Goal: Transaction & Acquisition: Book appointment/travel/reservation

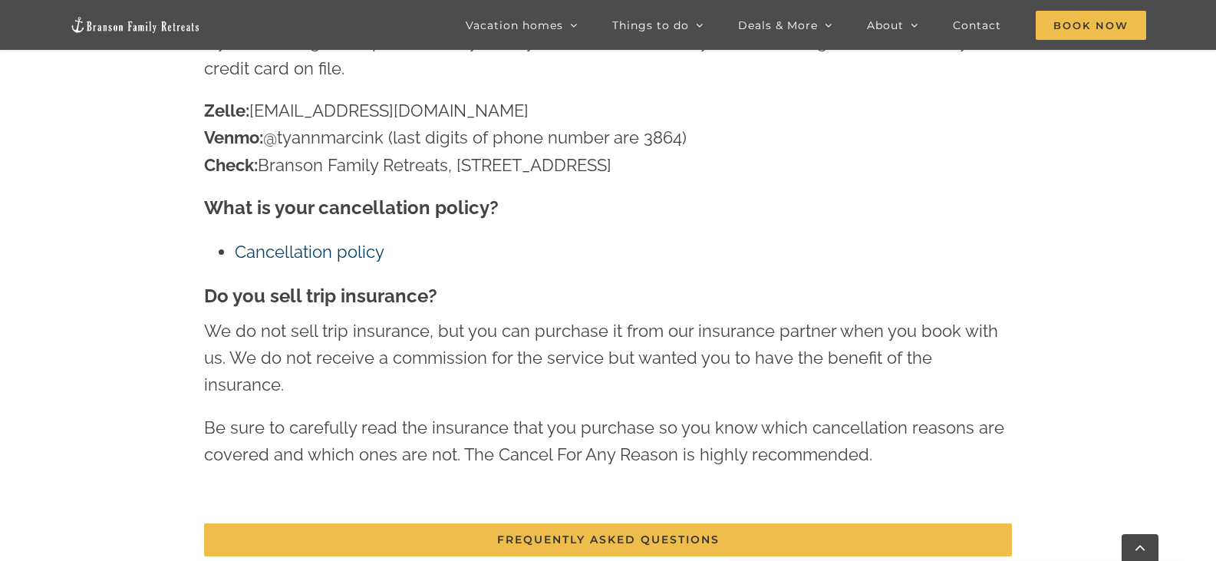
scroll to position [714, 0]
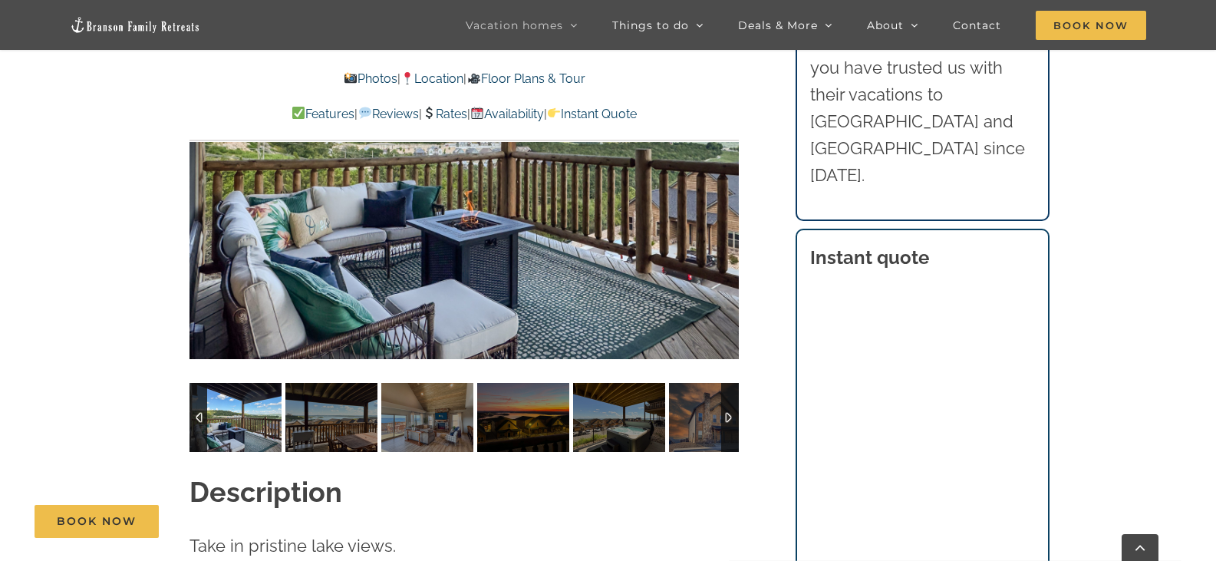
scroll to position [1074, 0]
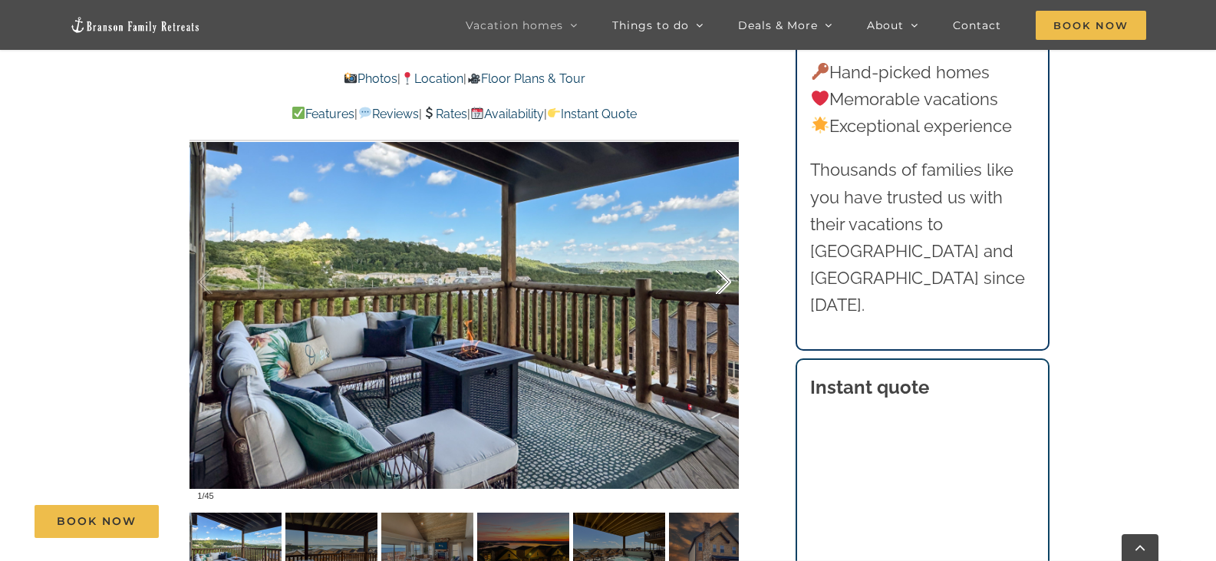
click at [721, 262] on div at bounding box center [707, 282] width 48 height 95
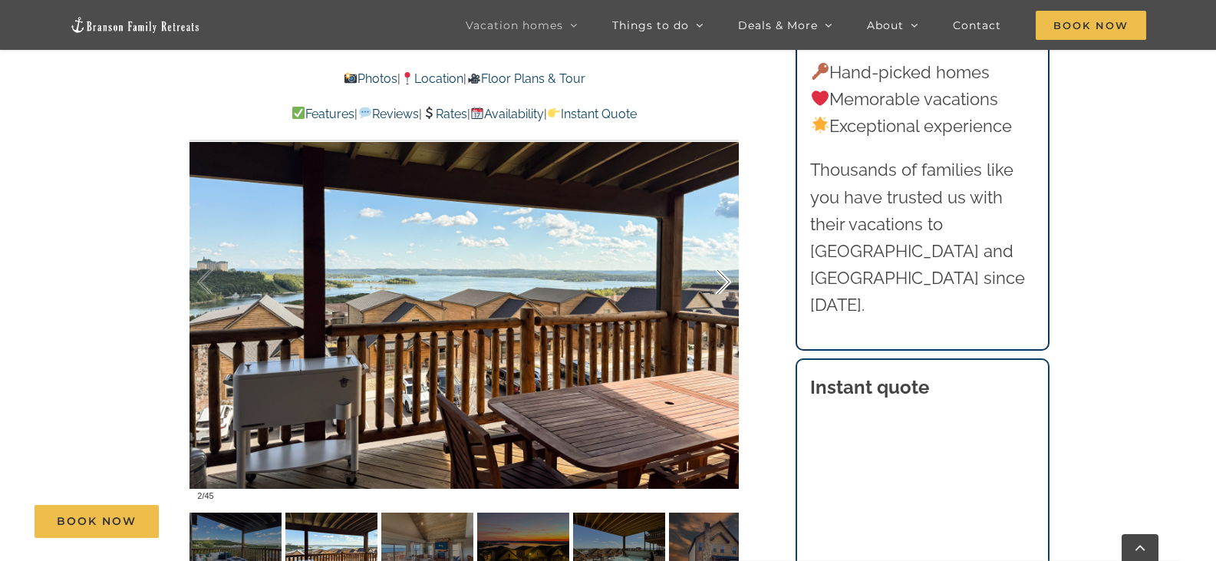
click at [721, 262] on div at bounding box center [707, 282] width 48 height 95
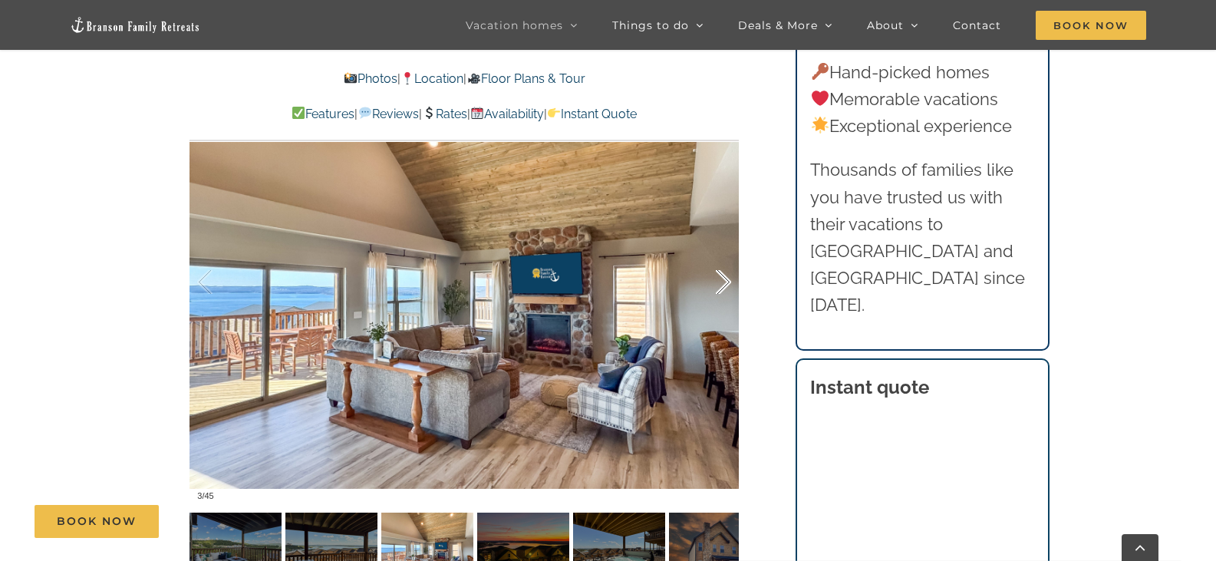
click at [721, 262] on div at bounding box center [707, 282] width 48 height 95
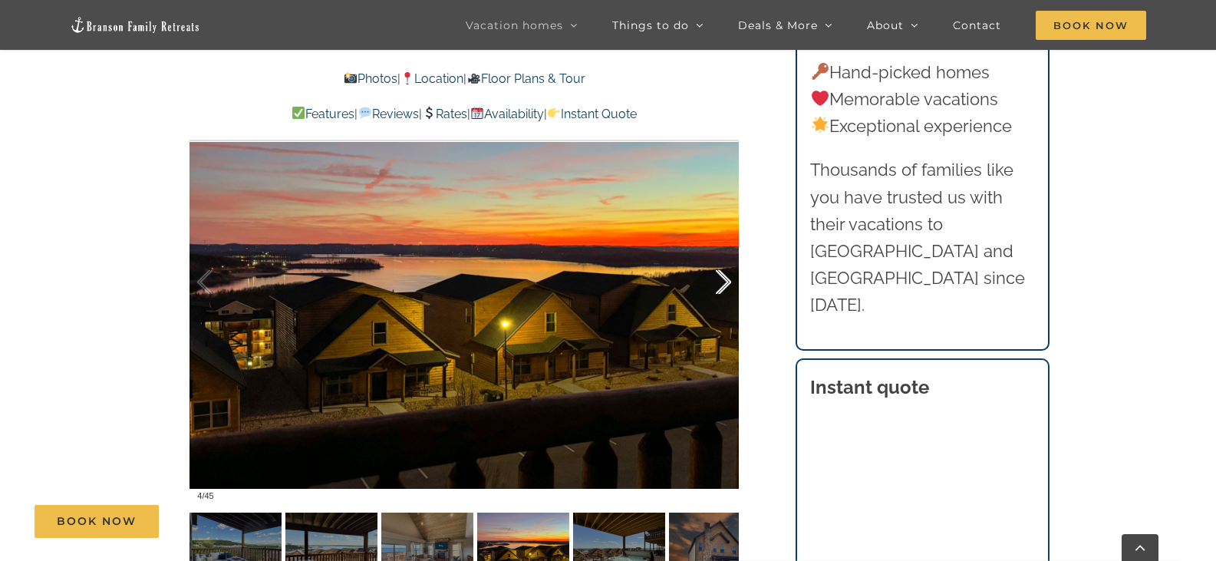
click at [721, 262] on div at bounding box center [707, 282] width 48 height 95
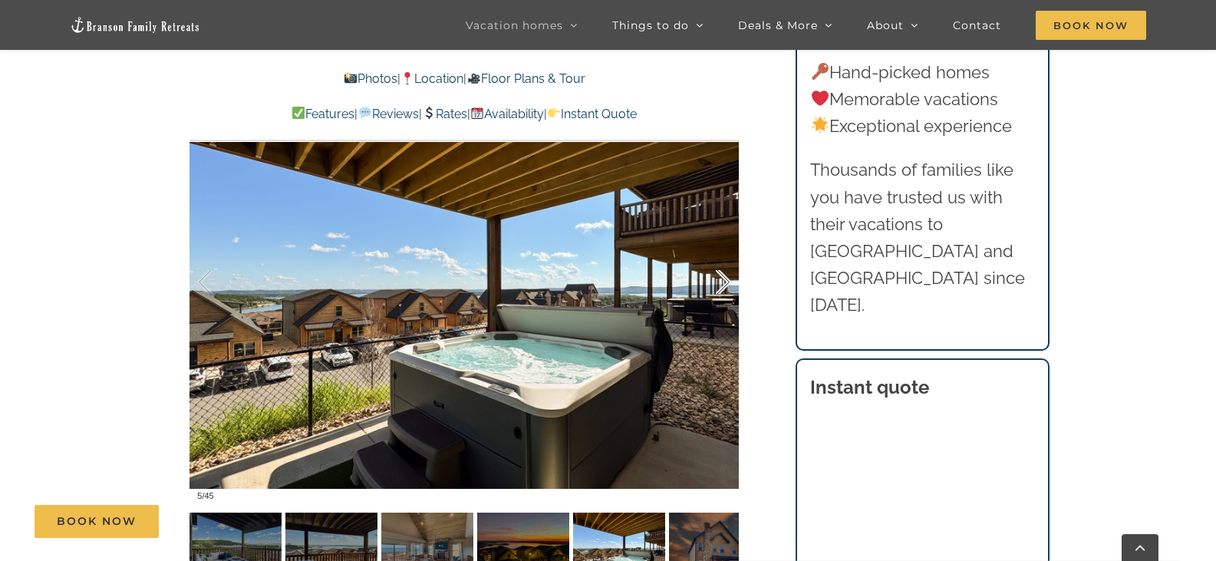
click at [721, 262] on div at bounding box center [707, 282] width 48 height 95
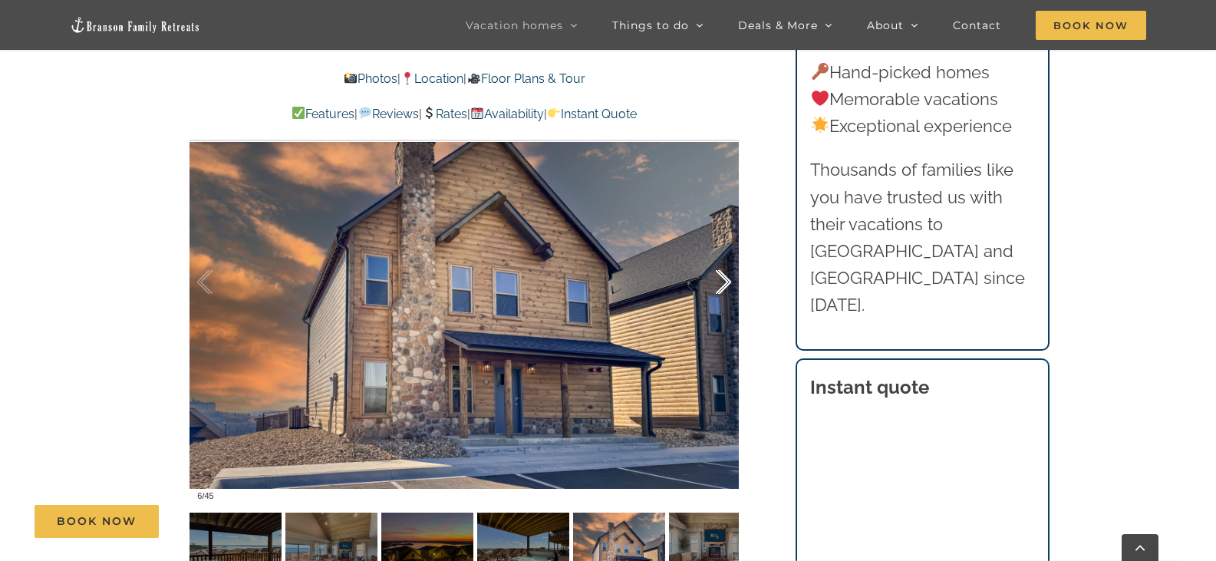
click at [721, 262] on div at bounding box center [707, 282] width 48 height 95
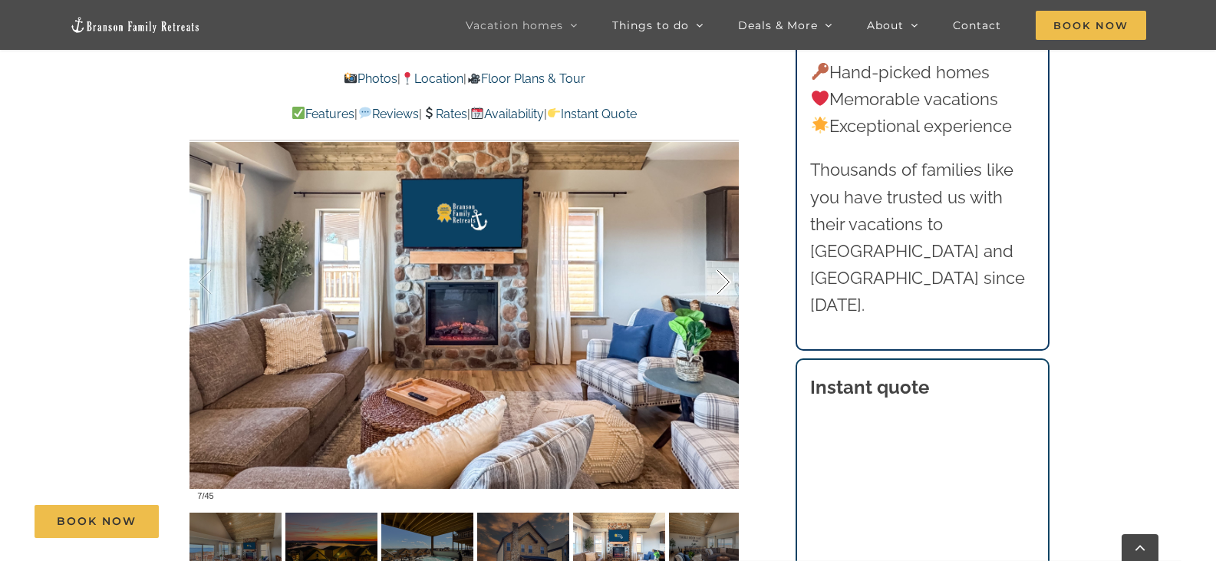
click at [721, 262] on div at bounding box center [707, 282] width 48 height 95
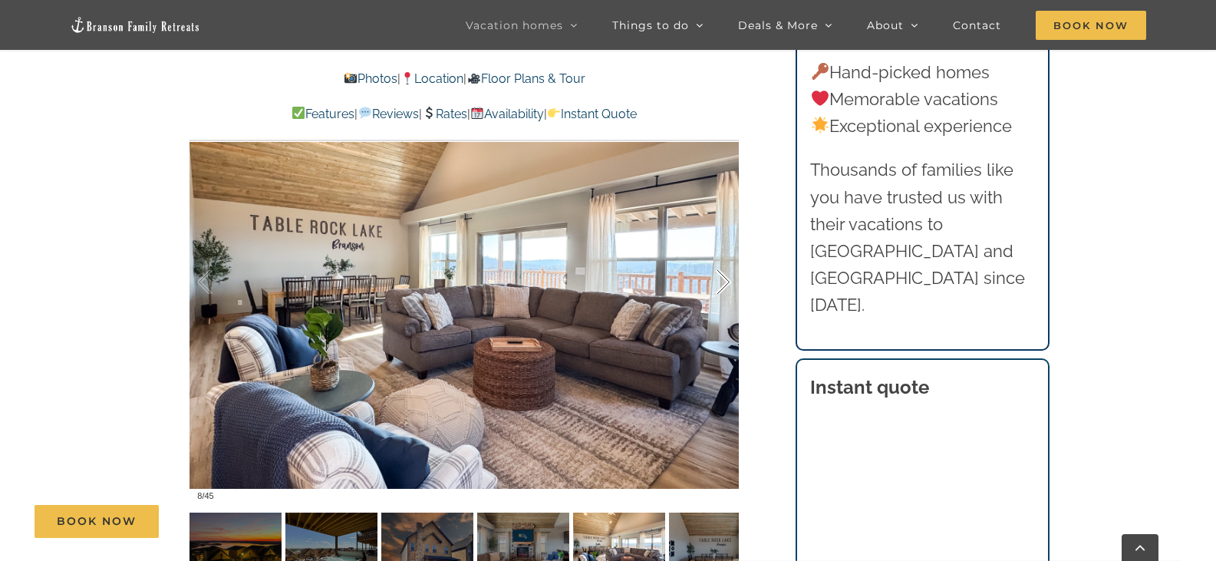
click at [721, 262] on div at bounding box center [707, 282] width 48 height 95
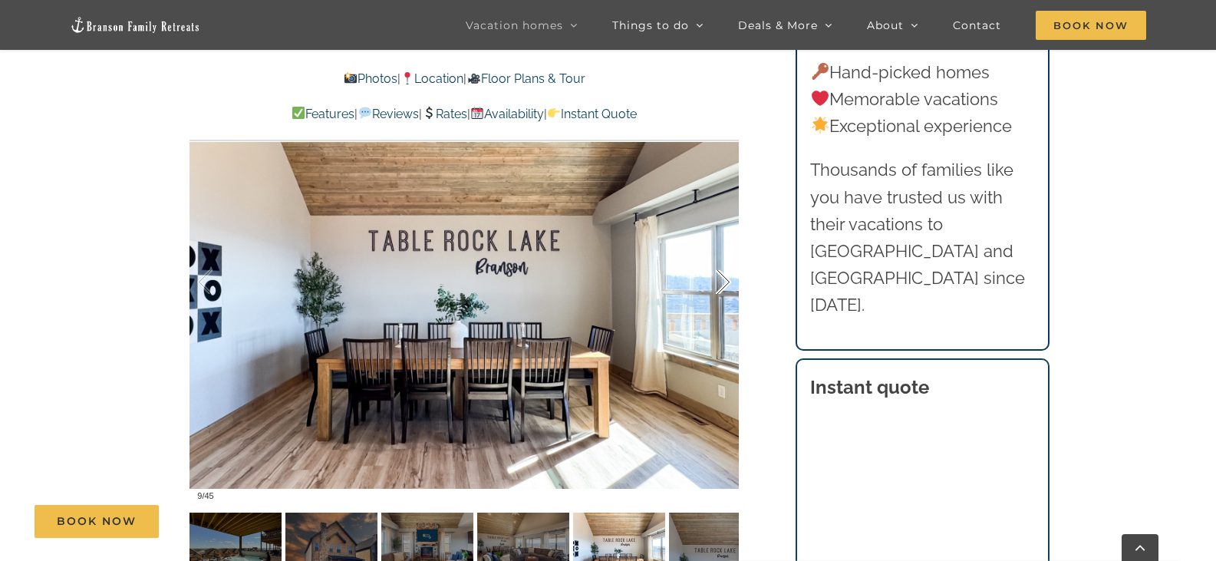
click at [721, 262] on div at bounding box center [707, 282] width 48 height 95
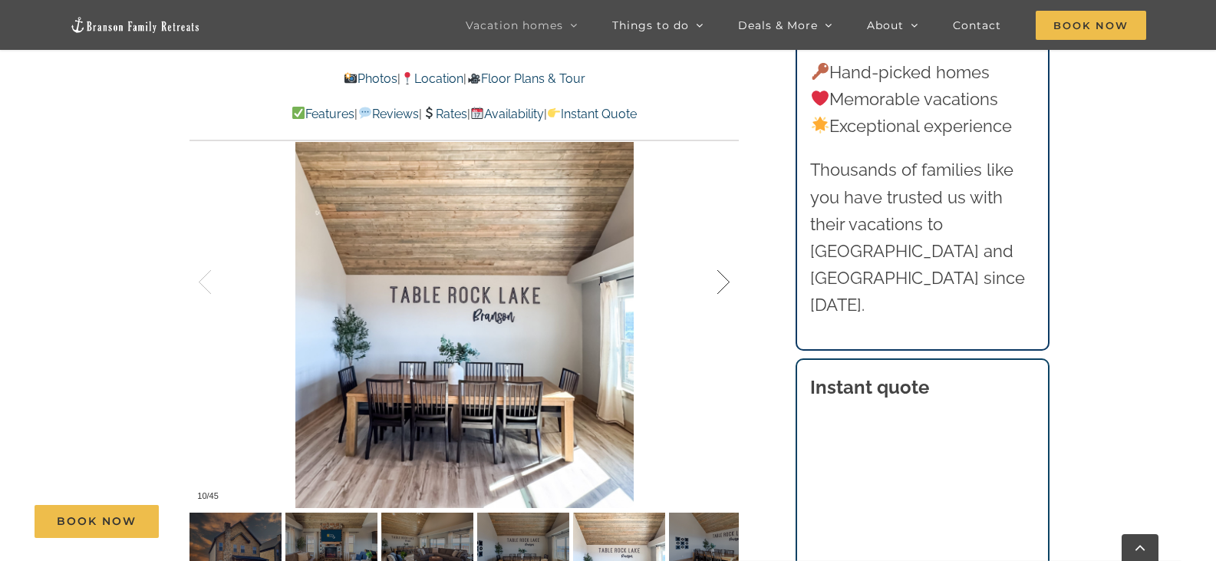
click at [721, 262] on div at bounding box center [707, 282] width 48 height 95
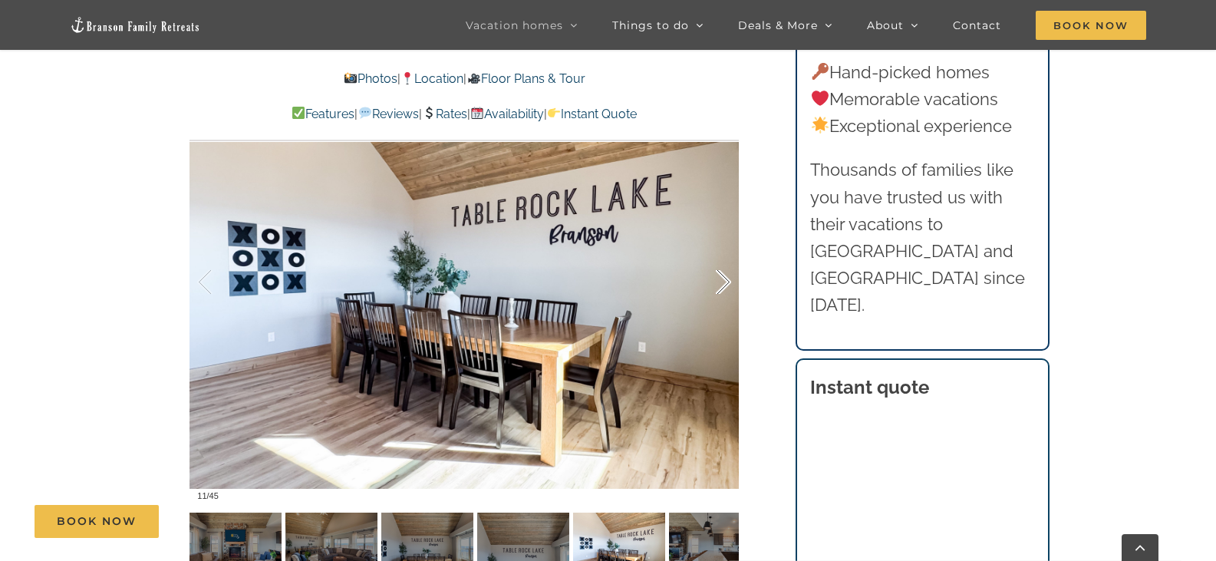
click at [721, 262] on div at bounding box center [707, 282] width 48 height 95
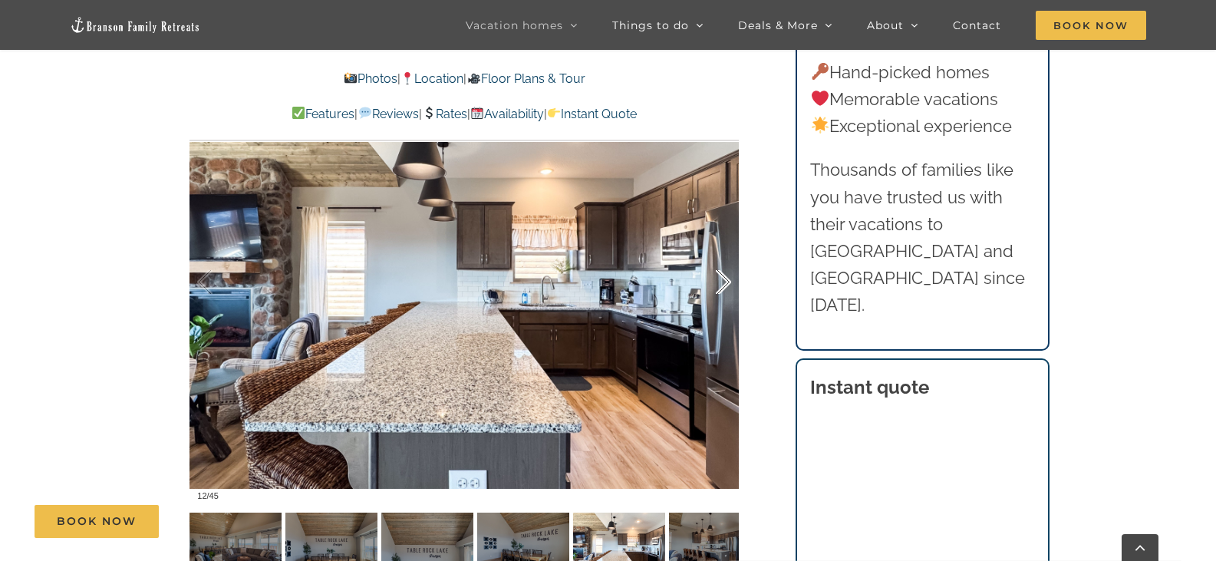
click at [721, 262] on div at bounding box center [707, 282] width 48 height 95
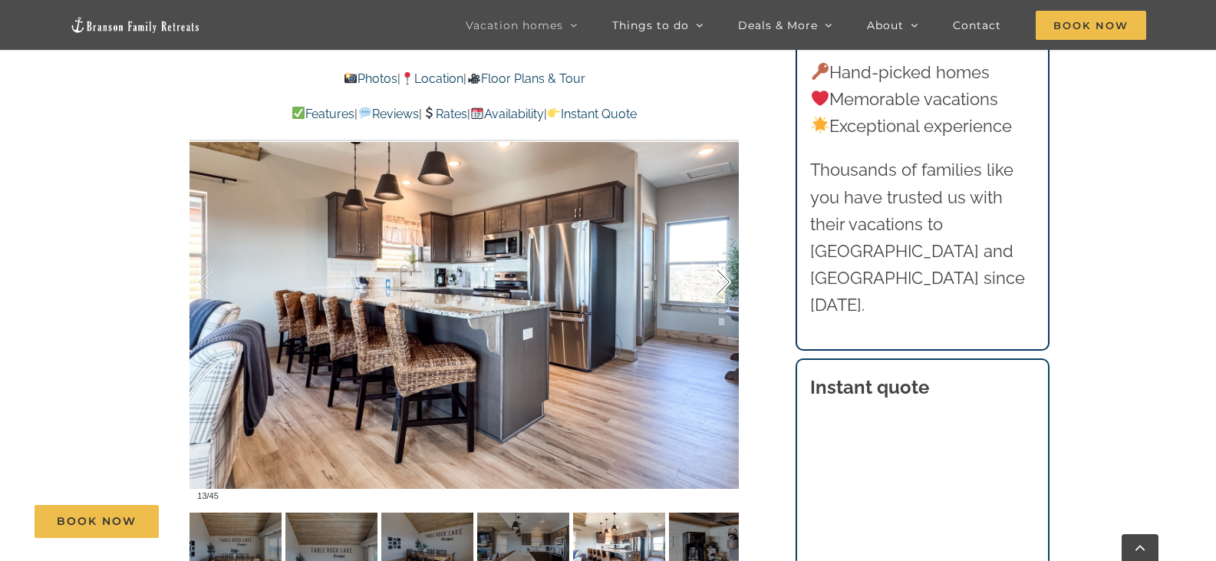
click at [721, 262] on div at bounding box center [707, 282] width 48 height 95
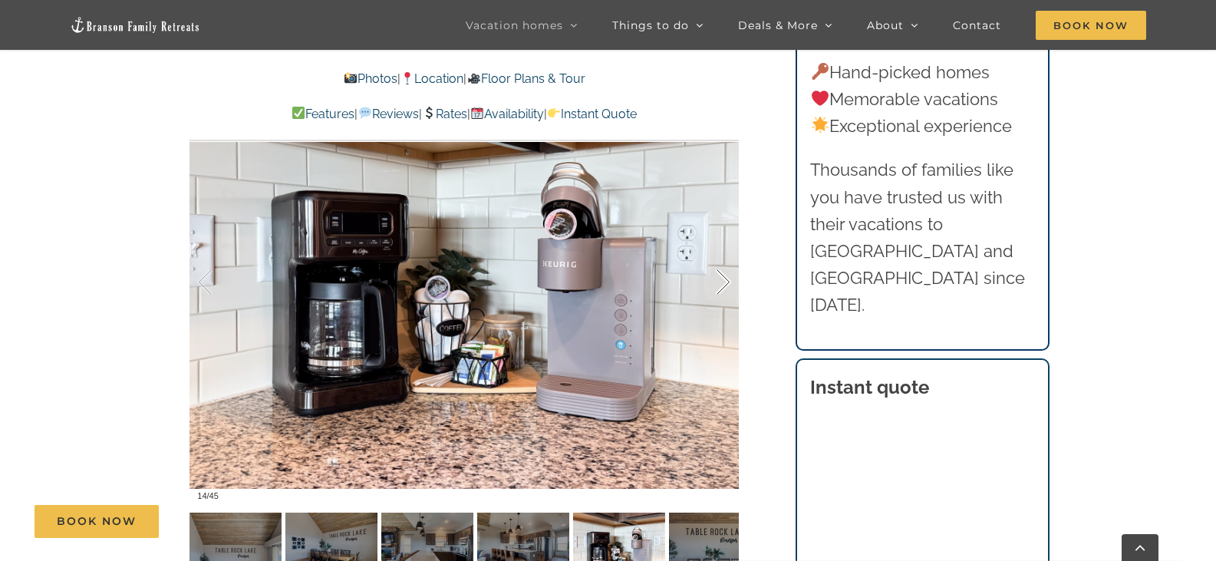
click at [721, 262] on div at bounding box center [707, 282] width 48 height 95
